Goal: Information Seeking & Learning: Learn about a topic

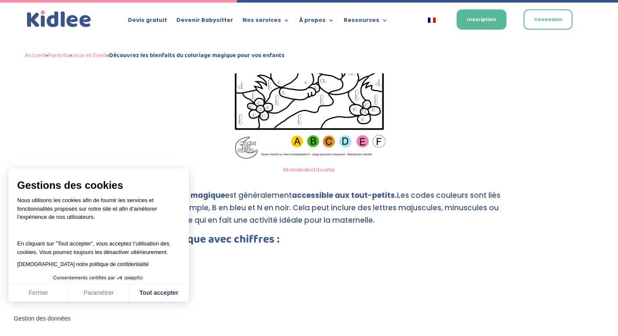
scroll to position [878, 0]
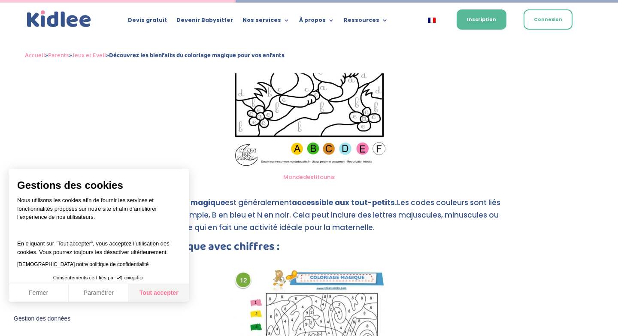
click at [155, 295] on button "Tout accepter" at bounding box center [159, 293] width 60 height 18
checkbox input "true"
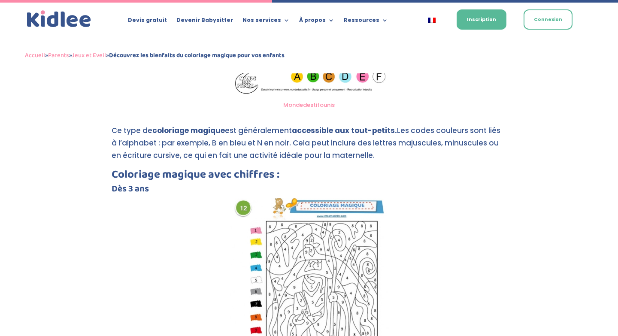
scroll to position [1015, 0]
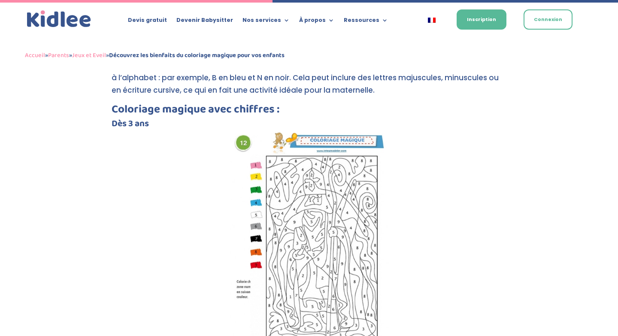
click at [338, 206] on img at bounding box center [309, 245] width 159 height 225
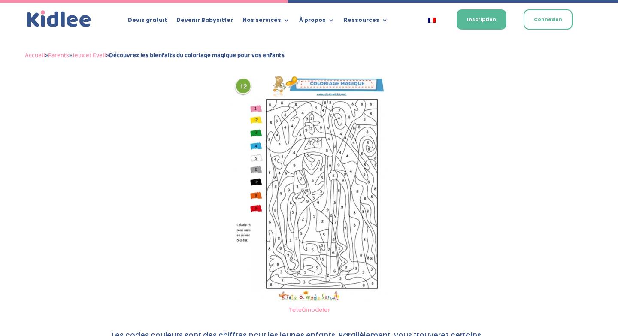
scroll to position [1073, 0]
click at [356, 181] on img at bounding box center [309, 187] width 159 height 225
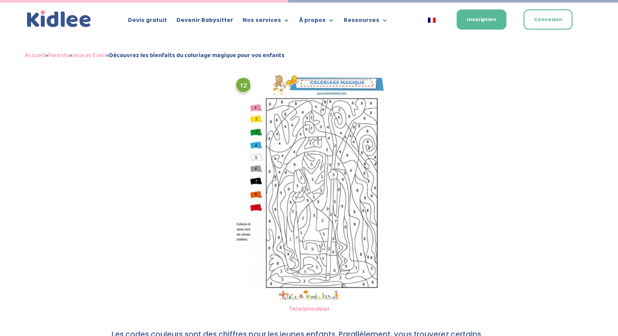
click at [356, 181] on img at bounding box center [309, 187] width 159 height 225
click at [336, 166] on img at bounding box center [309, 187] width 159 height 225
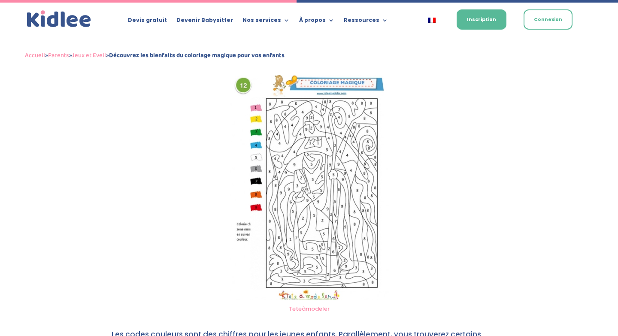
scroll to position [1106, 0]
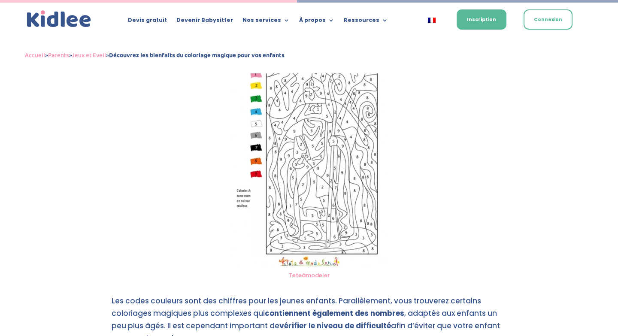
click at [312, 271] on link "Teteàmodeler" at bounding box center [309, 275] width 41 height 8
